Goal: Check status: Check status

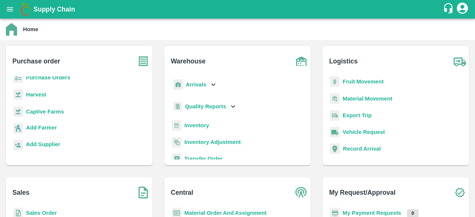
scroll to position [85, 0]
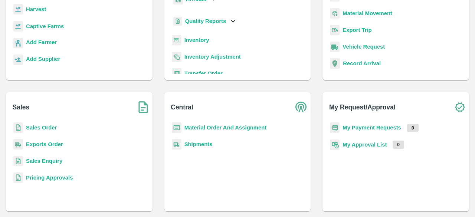
click at [49, 128] on b "Sales Order" at bounding box center [41, 128] width 31 height 6
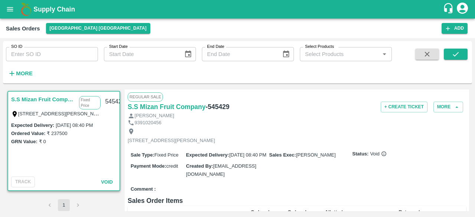
click at [43, 52] on input "SO ID" at bounding box center [52, 54] width 92 height 14
